Goal: Task Accomplishment & Management: Manage account settings

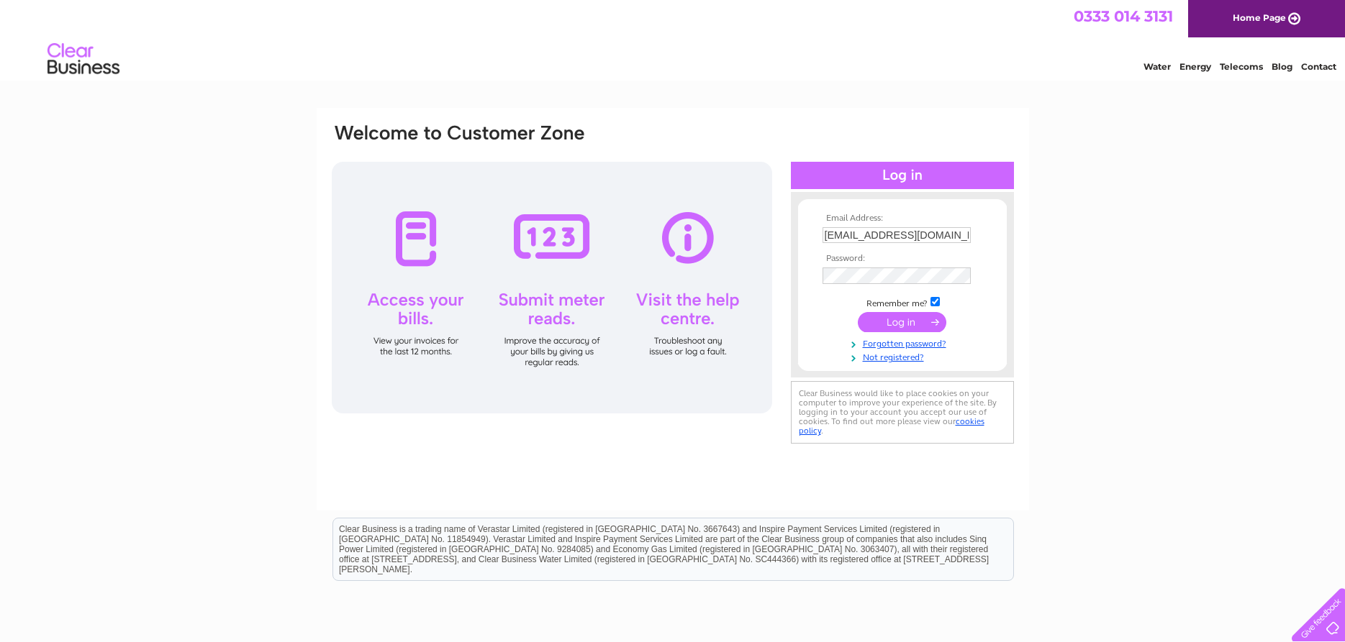
click at [902, 322] on input "submit" at bounding box center [902, 322] width 88 height 20
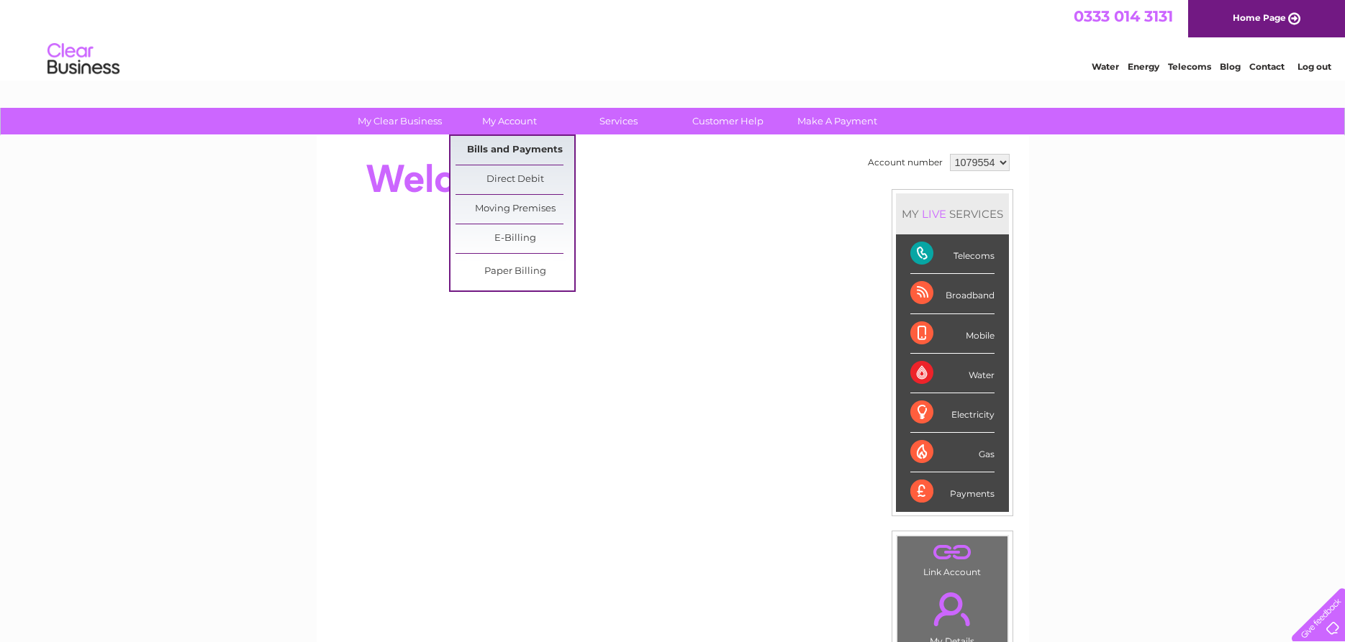
click at [516, 150] on link "Bills and Payments" at bounding box center [514, 150] width 119 height 29
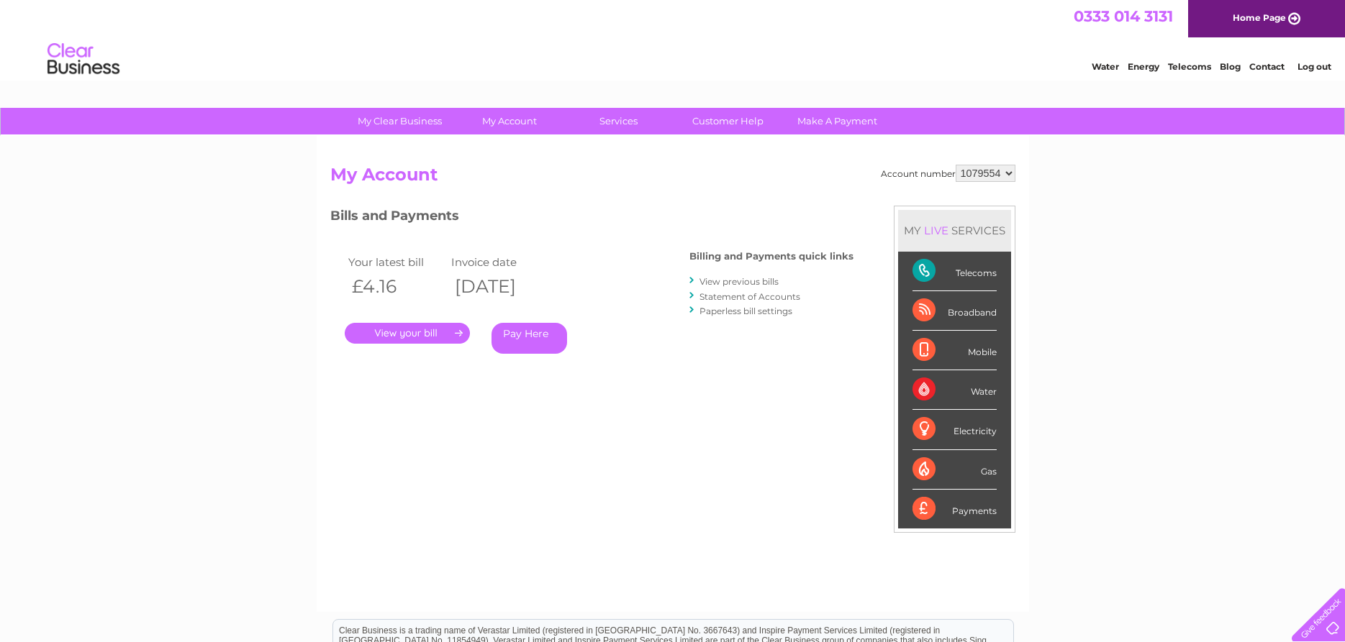
click at [388, 335] on link "." at bounding box center [407, 333] width 125 height 21
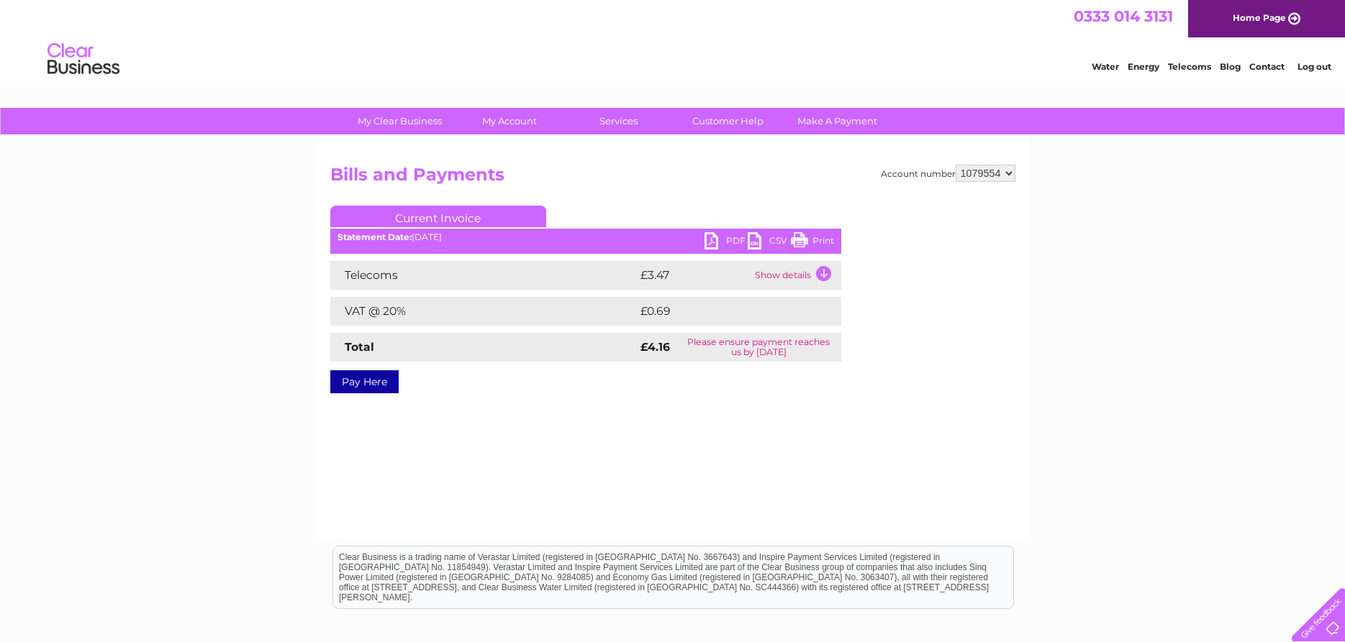
click at [711, 242] on link "PDF" at bounding box center [725, 242] width 43 height 21
